Goal: Transaction & Acquisition: Purchase product/service

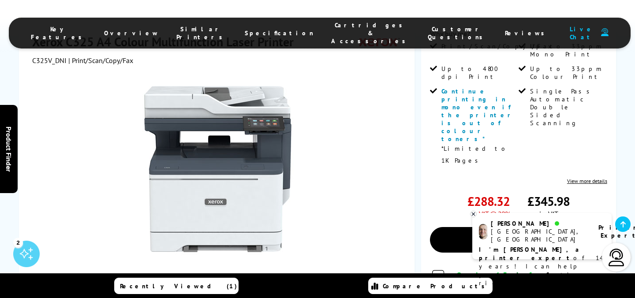
scroll to position [266, 0]
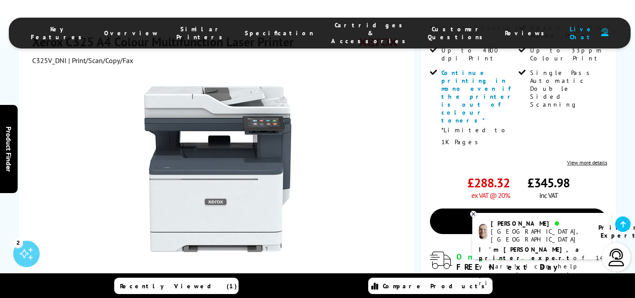
click at [157, 277] on link at bounding box center [154, 296] width 36 height 38
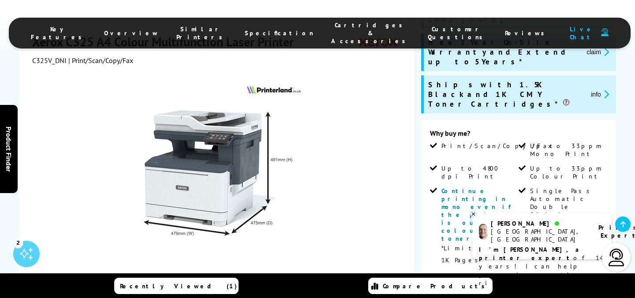
scroll to position [177, 0]
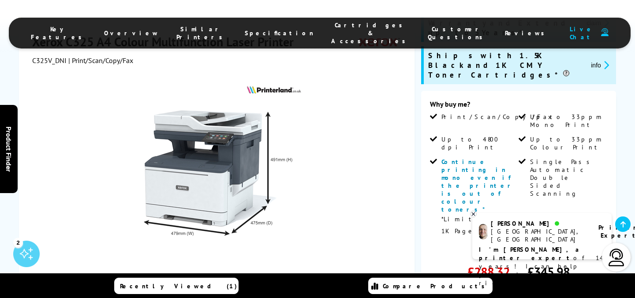
click at [473, 214] on icon at bounding box center [473, 214] width 3 height 3
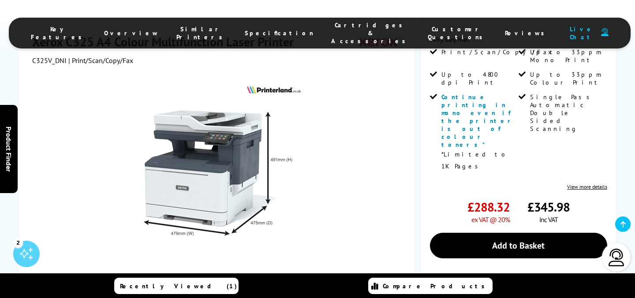
scroll to position [258, 0]
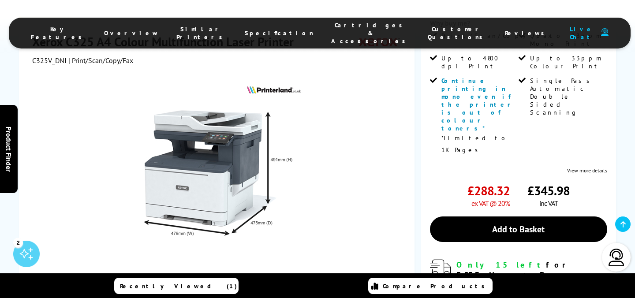
click at [235, 277] on link at bounding box center [239, 296] width 36 height 38
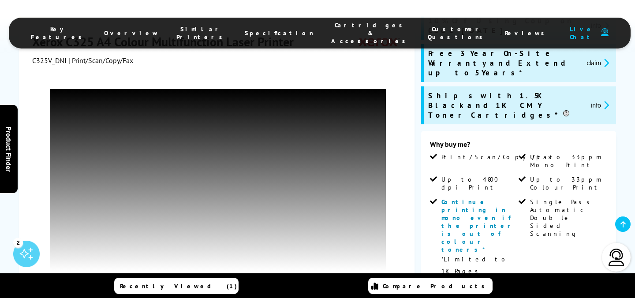
scroll to position [127, 0]
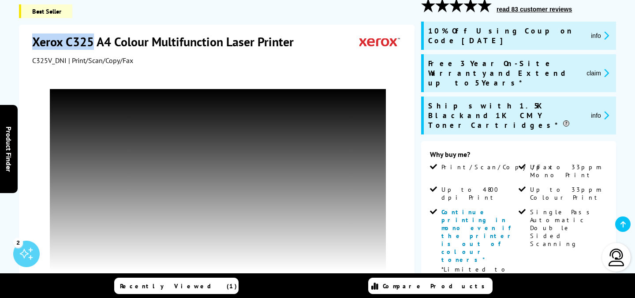
drag, startPoint x: 33, startPoint y: 44, endPoint x: 94, endPoint y: 43, distance: 60.9
click at [94, 43] on h1 "Xerox C325 A4 Colour Multifunction Laser Printer" at bounding box center [167, 42] width 271 height 16
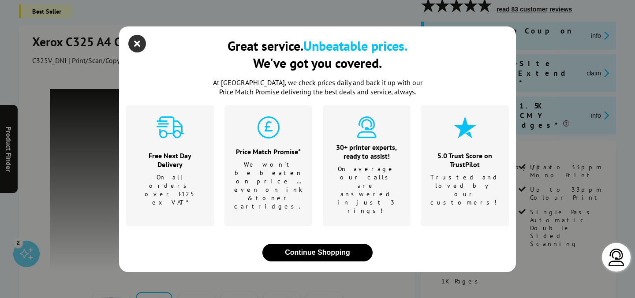
click at [135, 53] on icon "close modal" at bounding box center [137, 44] width 18 height 18
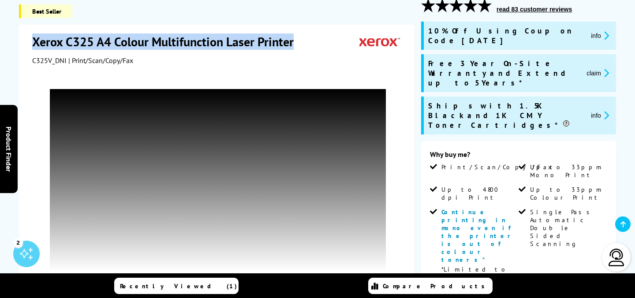
drag, startPoint x: 33, startPoint y: 45, endPoint x: 291, endPoint y: 41, distance: 258.2
click at [291, 41] on h1 "Xerox C325 A4 Colour Multifunction Laser Printer" at bounding box center [167, 42] width 271 height 16
copy h1 "Xerox C325 A4 Colour Multifunction Laser Printer"
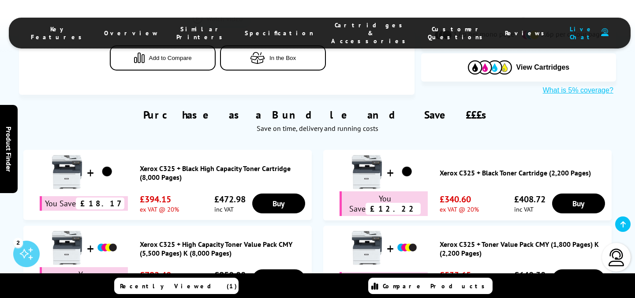
scroll to position [614, 0]
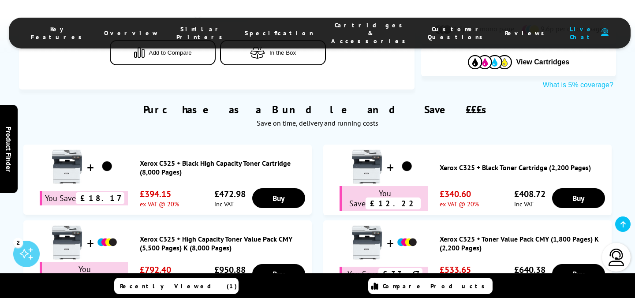
click at [448, 235] on link "Xerox C325 + Toner Value Pack CMY (1,800 Pages) K (2,200 Pages)" at bounding box center [524, 244] width 168 height 18
